Goal: Transaction & Acquisition: Download file/media

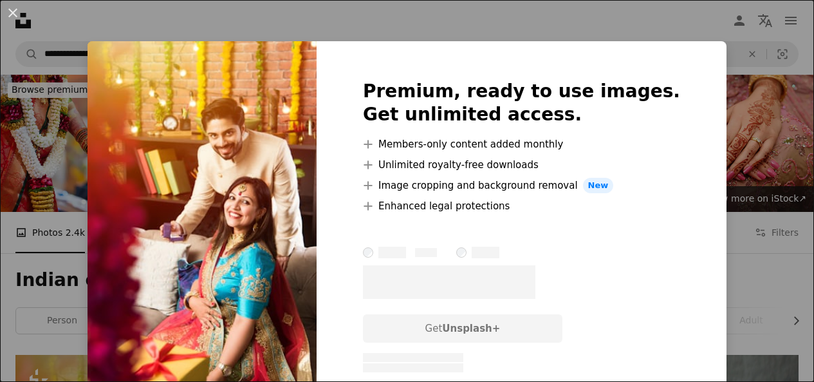
scroll to position [380, 0]
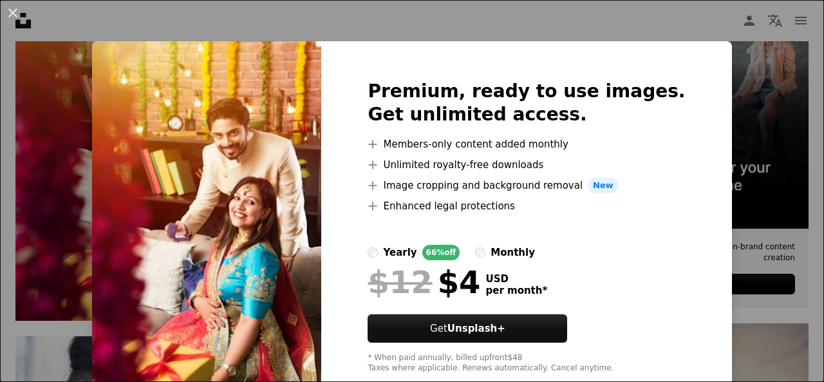
click at [718, 28] on div "An X shape Premium, ready to use images. Get unlimited access. A plus sign Memb…" at bounding box center [412, 191] width 824 height 382
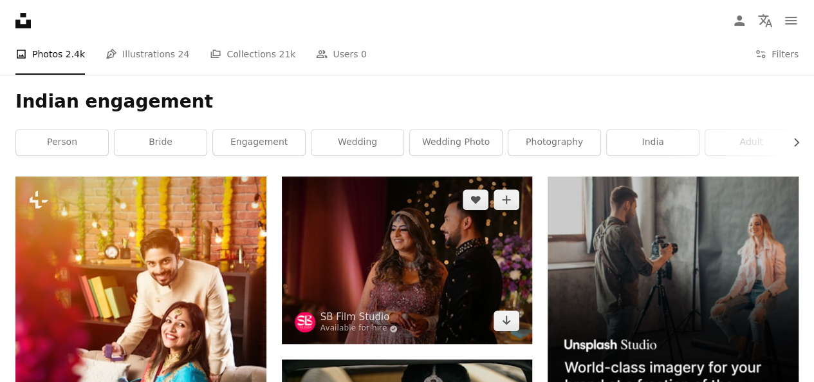
scroll to position [178, 0]
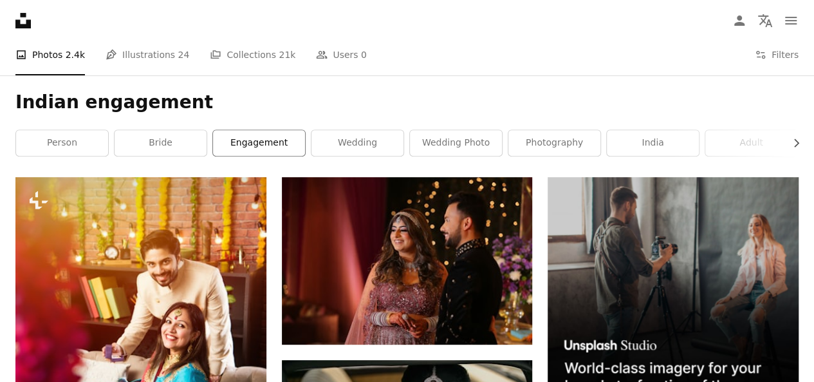
click at [264, 143] on link "engagement" at bounding box center [259, 143] width 92 height 26
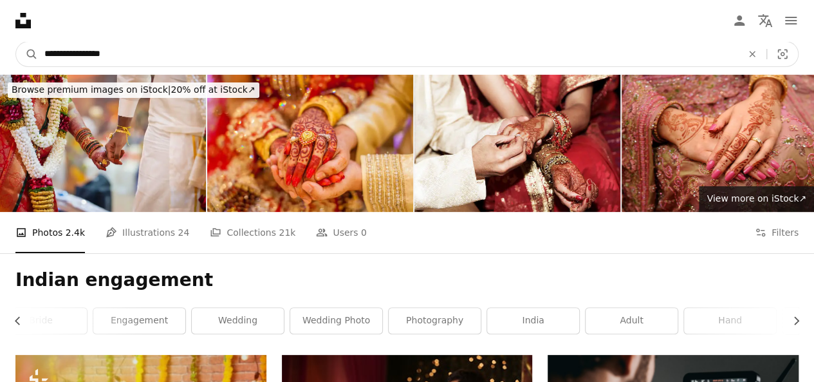
click at [146, 50] on input "**********" at bounding box center [388, 54] width 700 height 24
type input "**********"
click at [16, 42] on button "A magnifying glass" at bounding box center [27, 54] width 22 height 24
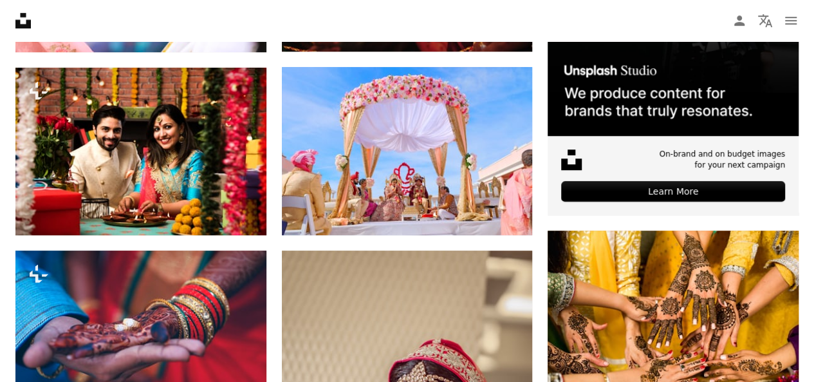
scroll to position [475, 0]
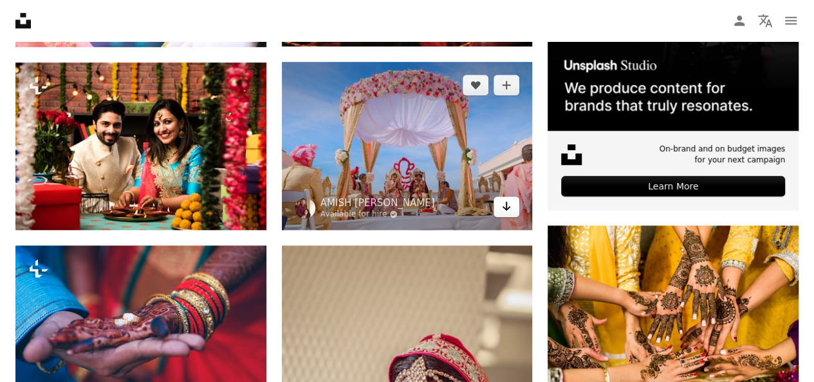
click at [509, 213] on link "Arrow pointing down" at bounding box center [507, 206] width 26 height 21
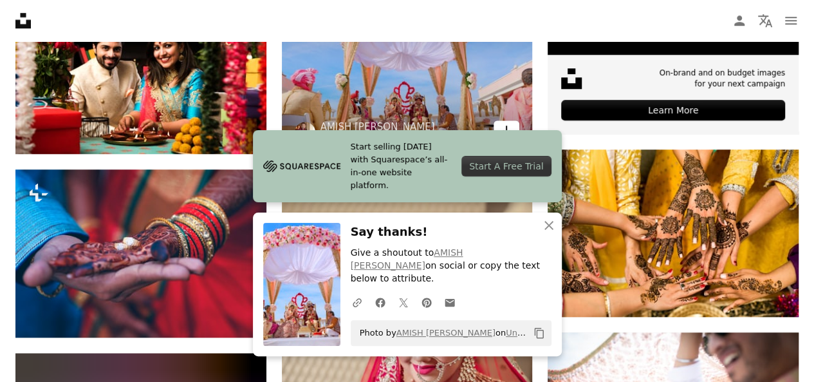
scroll to position [555, 0]
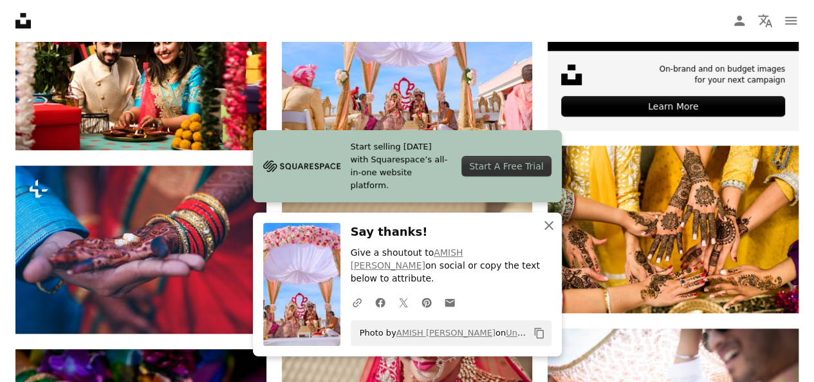
click at [553, 233] on icon "An X shape" at bounding box center [548, 225] width 15 height 15
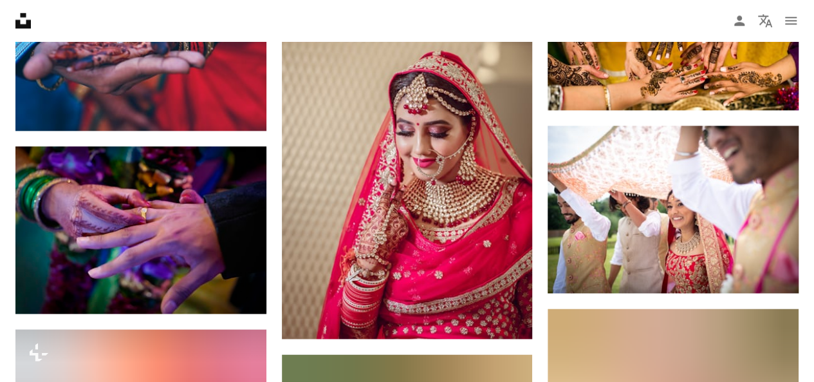
scroll to position [758, 0]
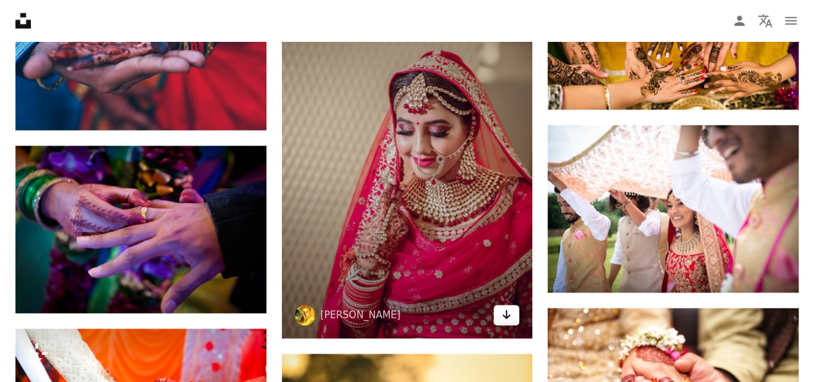
click at [510, 315] on icon "Arrow pointing down" at bounding box center [506, 313] width 10 height 15
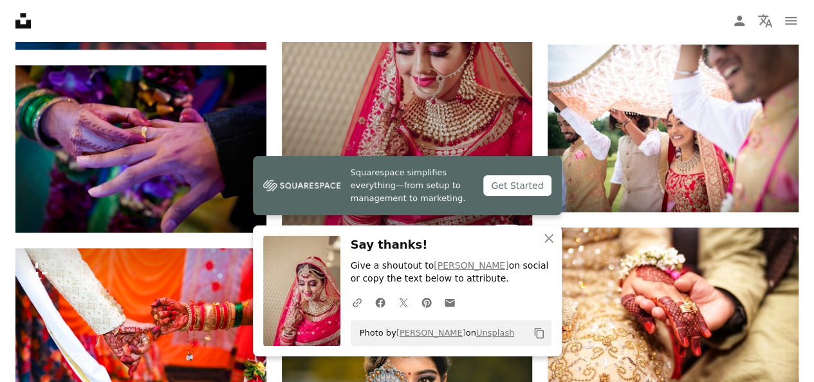
scroll to position [839, 0]
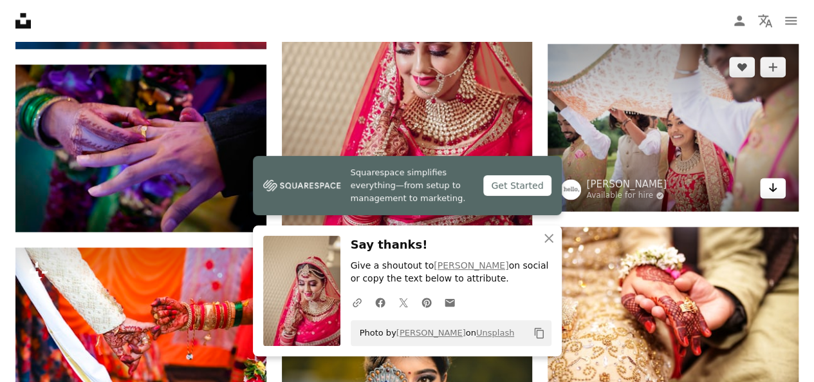
click at [778, 192] on icon "Arrow pointing down" at bounding box center [773, 187] width 10 height 15
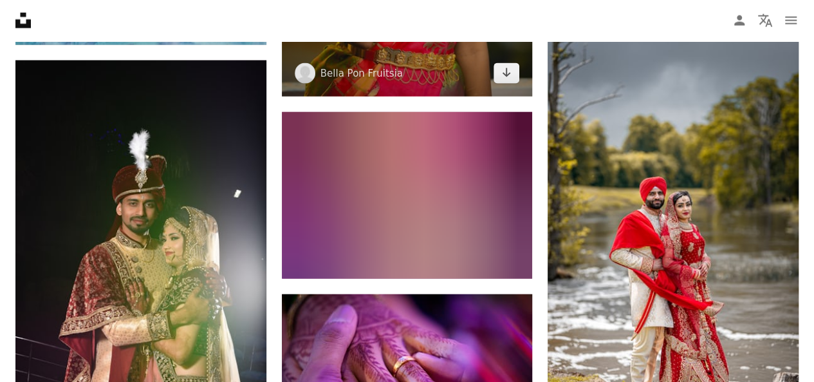
scroll to position [1395, 0]
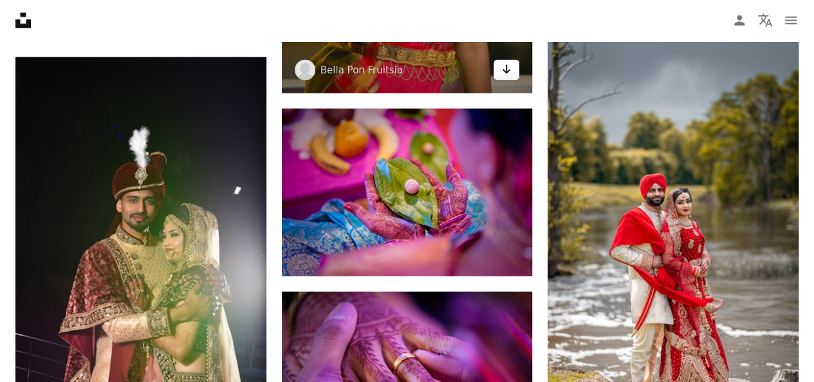
click at [505, 60] on link "Arrow pointing down" at bounding box center [507, 70] width 26 height 21
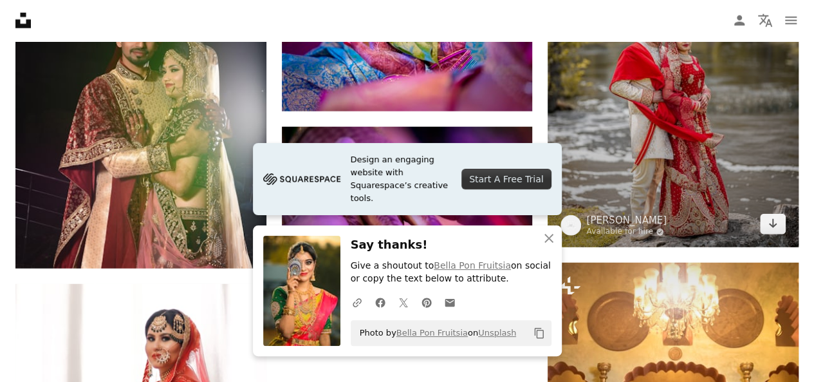
scroll to position [1562, 0]
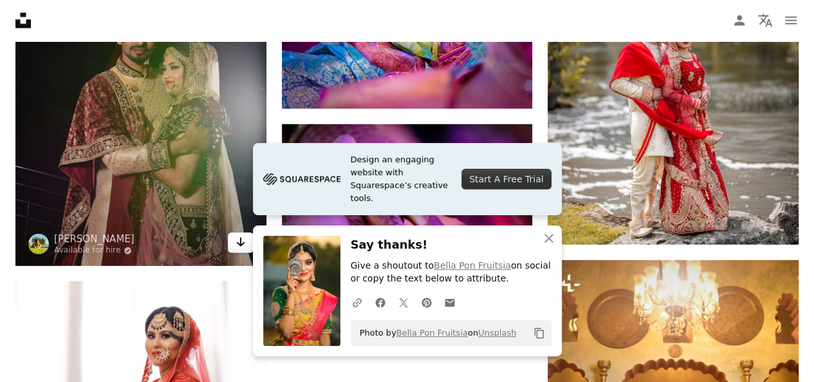
click at [229, 245] on link "Arrow pointing down" at bounding box center [241, 242] width 26 height 21
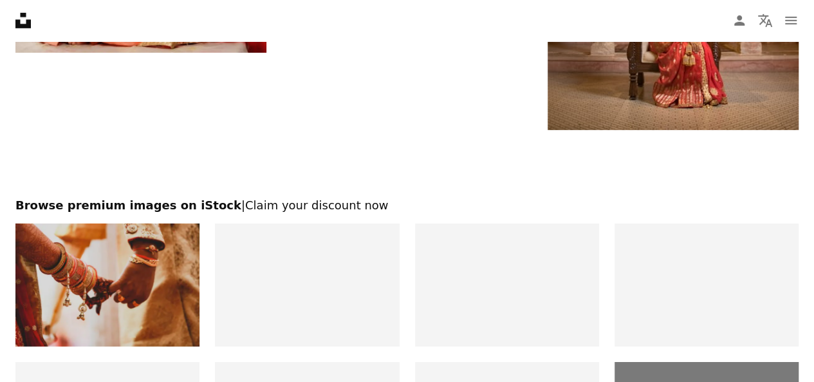
scroll to position [2046, 0]
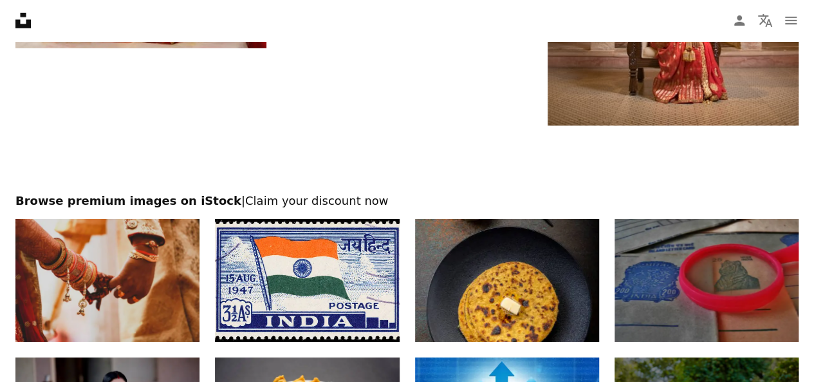
click at [187, 310] on img at bounding box center [107, 280] width 184 height 123
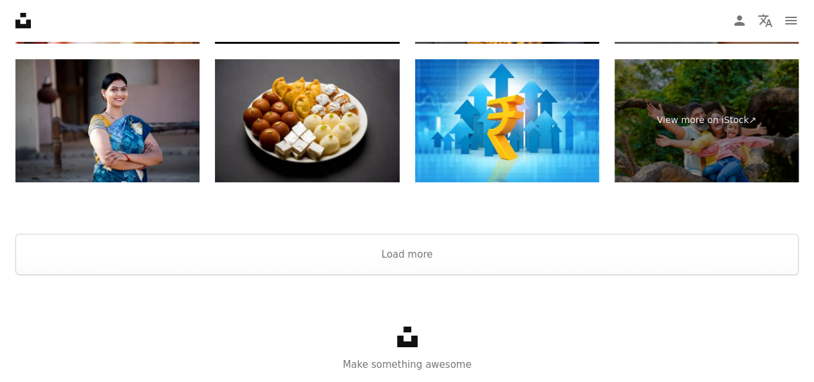
scroll to position [2383, 0]
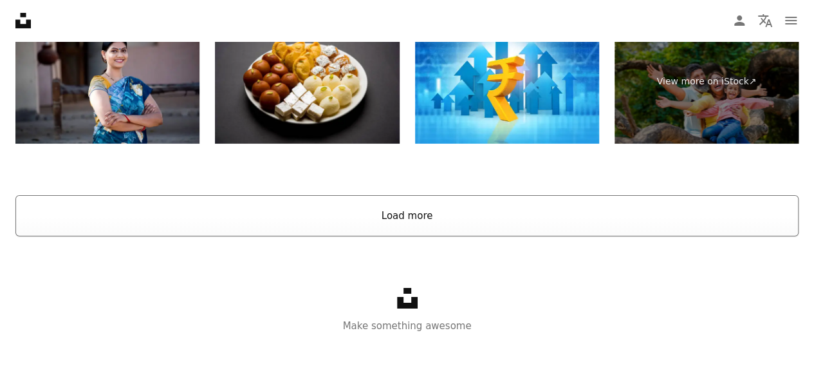
click at [405, 220] on button "Load more" at bounding box center [406, 215] width 783 height 41
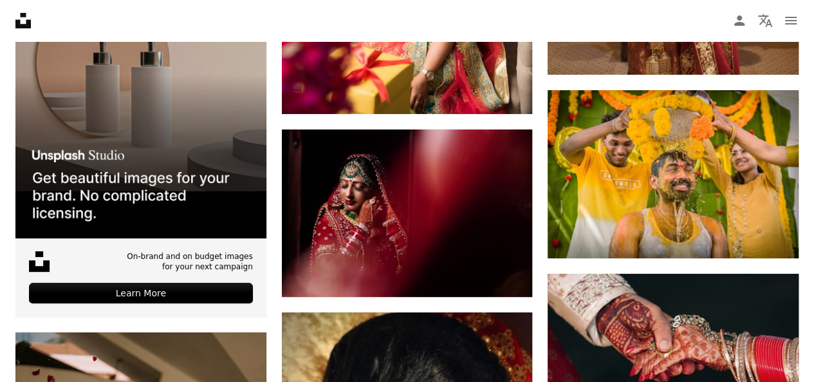
scroll to position [2489, 0]
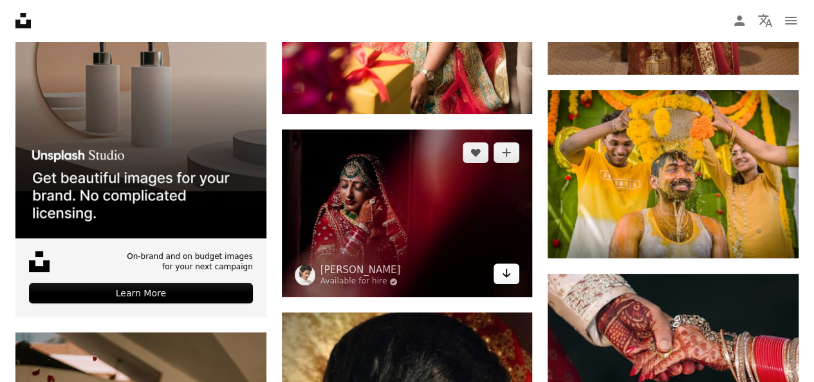
click at [510, 276] on icon "Arrow pointing down" at bounding box center [506, 272] width 10 height 15
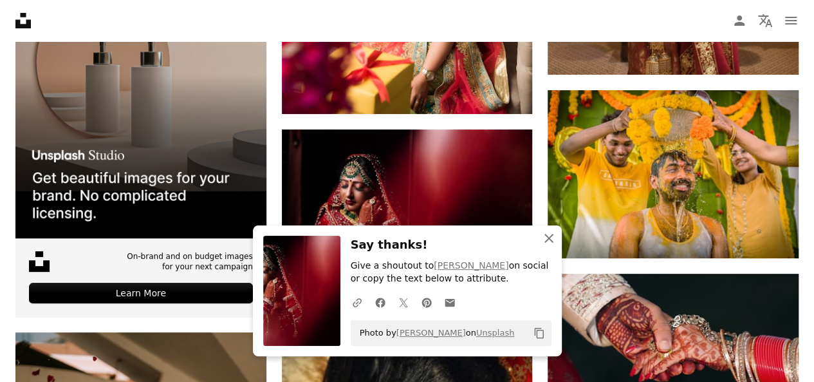
click at [554, 232] on icon "An X shape" at bounding box center [548, 237] width 15 height 15
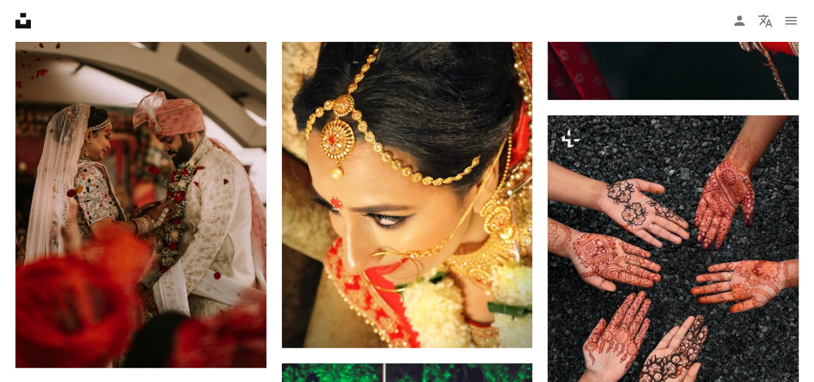
scroll to position [2830, 0]
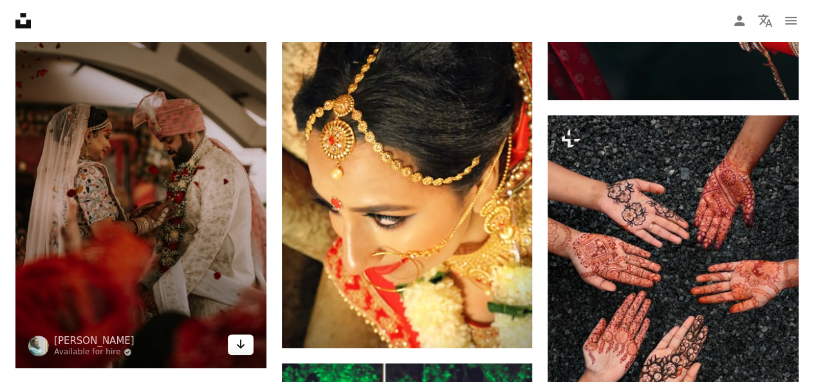
click at [237, 348] on icon "Arrow pointing down" at bounding box center [241, 343] width 10 height 15
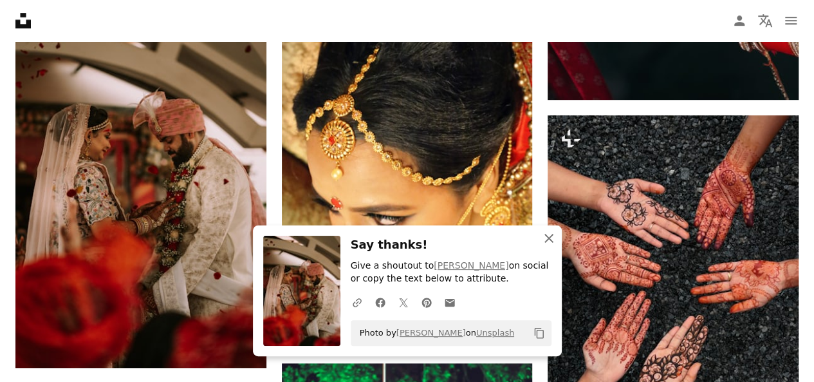
click at [543, 238] on icon "An X shape" at bounding box center [548, 237] width 15 height 15
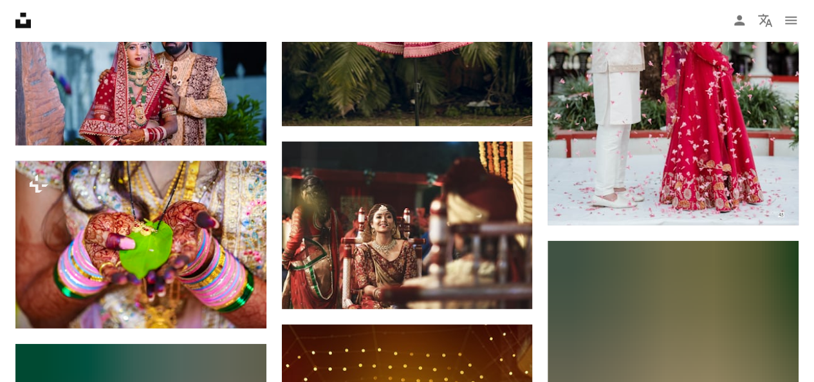
scroll to position [4057, 0]
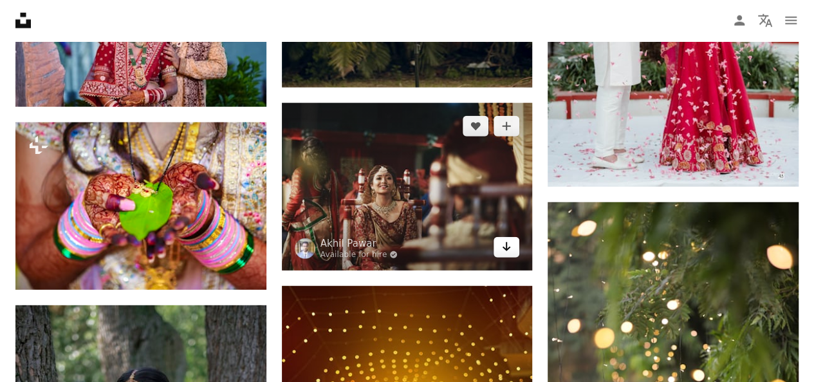
click at [505, 239] on icon "Arrow pointing down" at bounding box center [506, 246] width 10 height 15
